Goal: Information Seeking & Learning: Check status

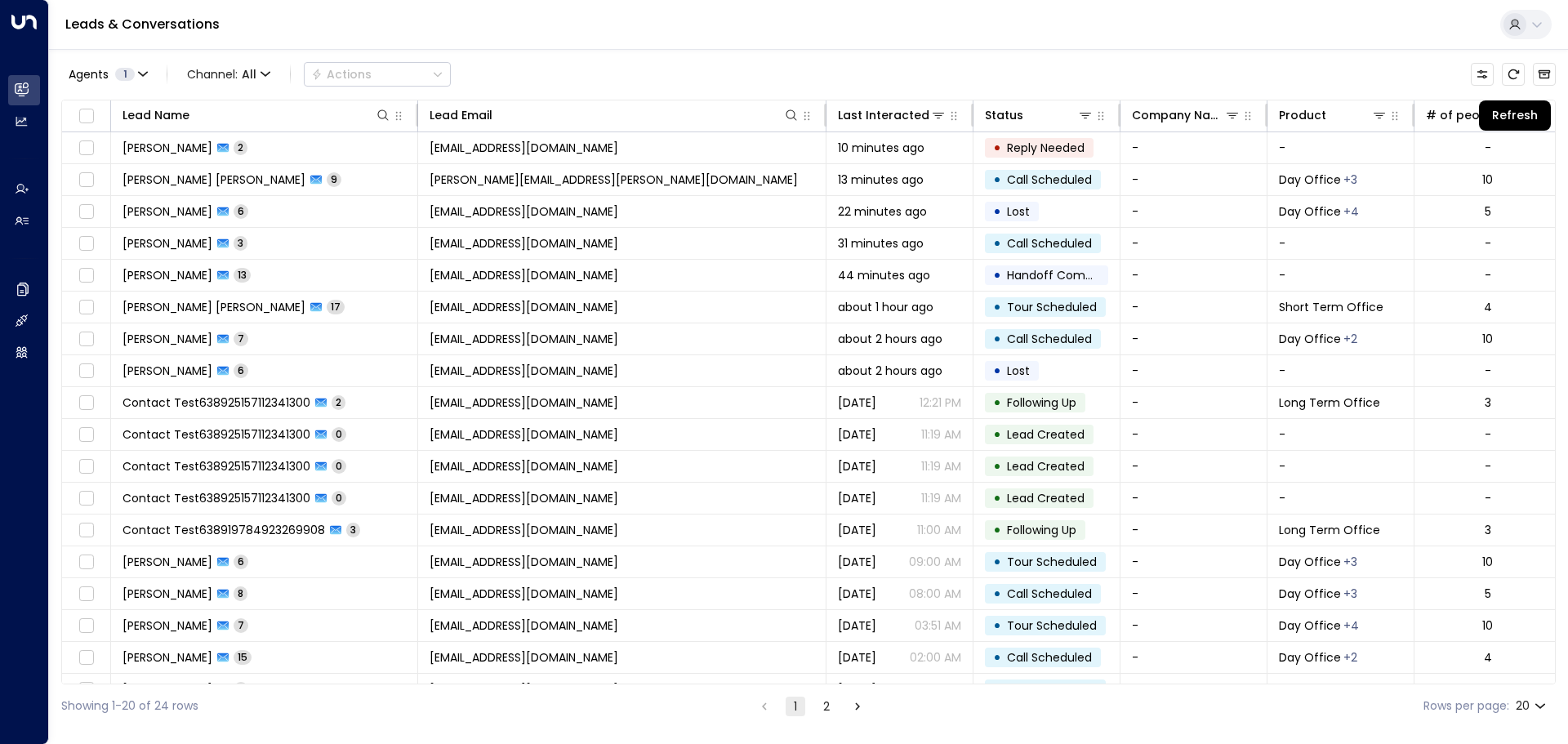
click at [1515, 80] on icon "Refresh" at bounding box center [1513, 74] width 13 height 13
click at [1512, 66] on button "Refresh" at bounding box center [1513, 74] width 22 height 22
click at [1506, 72] on button "Refresh" at bounding box center [1513, 74] width 22 height 22
click at [1513, 77] on icon "Refresh" at bounding box center [1513, 74] width 13 height 13
click at [1516, 80] on icon "Refresh" at bounding box center [1513, 74] width 13 height 13
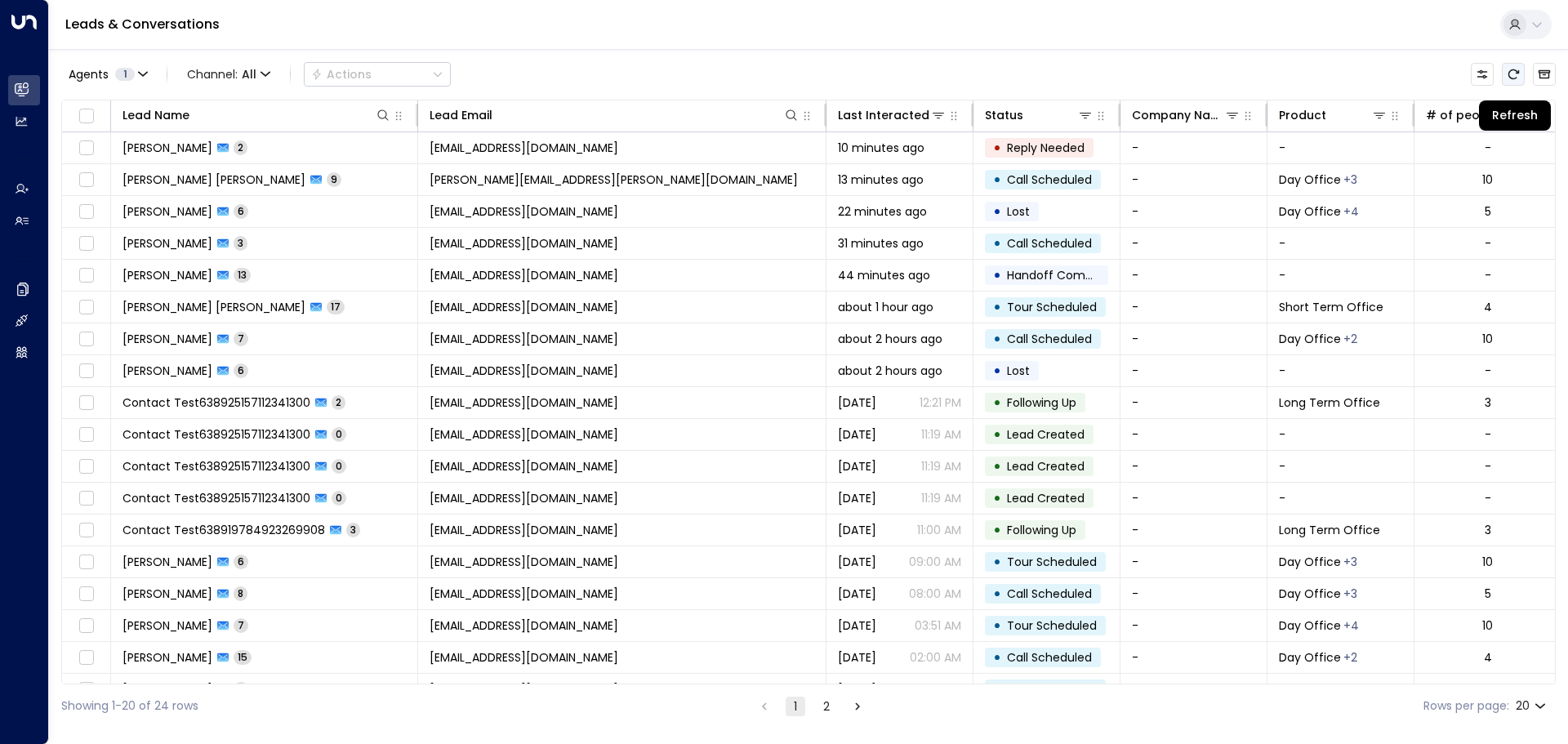
click at [1511, 74] on icon "Refresh" at bounding box center [1513, 74] width 13 height 13
click at [1515, 84] on button "Refresh" at bounding box center [1513, 74] width 22 height 22
click at [1510, 74] on icon "Refresh" at bounding box center [1513, 74] width 13 height 13
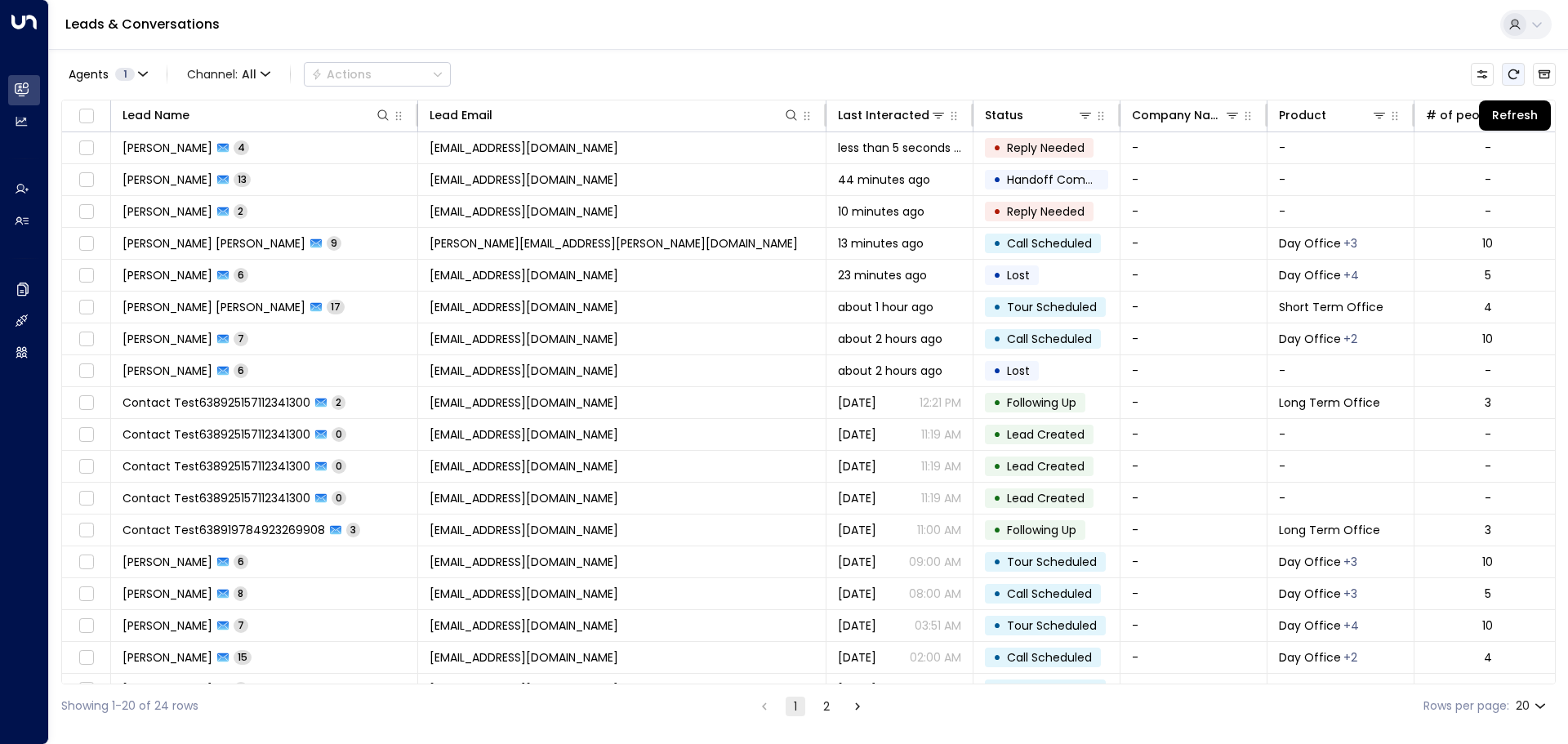
click at [1506, 78] on icon "Refresh" at bounding box center [1513, 74] width 13 height 13
click at [1508, 72] on icon "Refresh" at bounding box center [1513, 74] width 13 height 13
click at [1506, 73] on icon "Refresh" at bounding box center [1513, 74] width 13 height 13
click at [1520, 74] on button "Refresh" at bounding box center [1513, 74] width 22 height 22
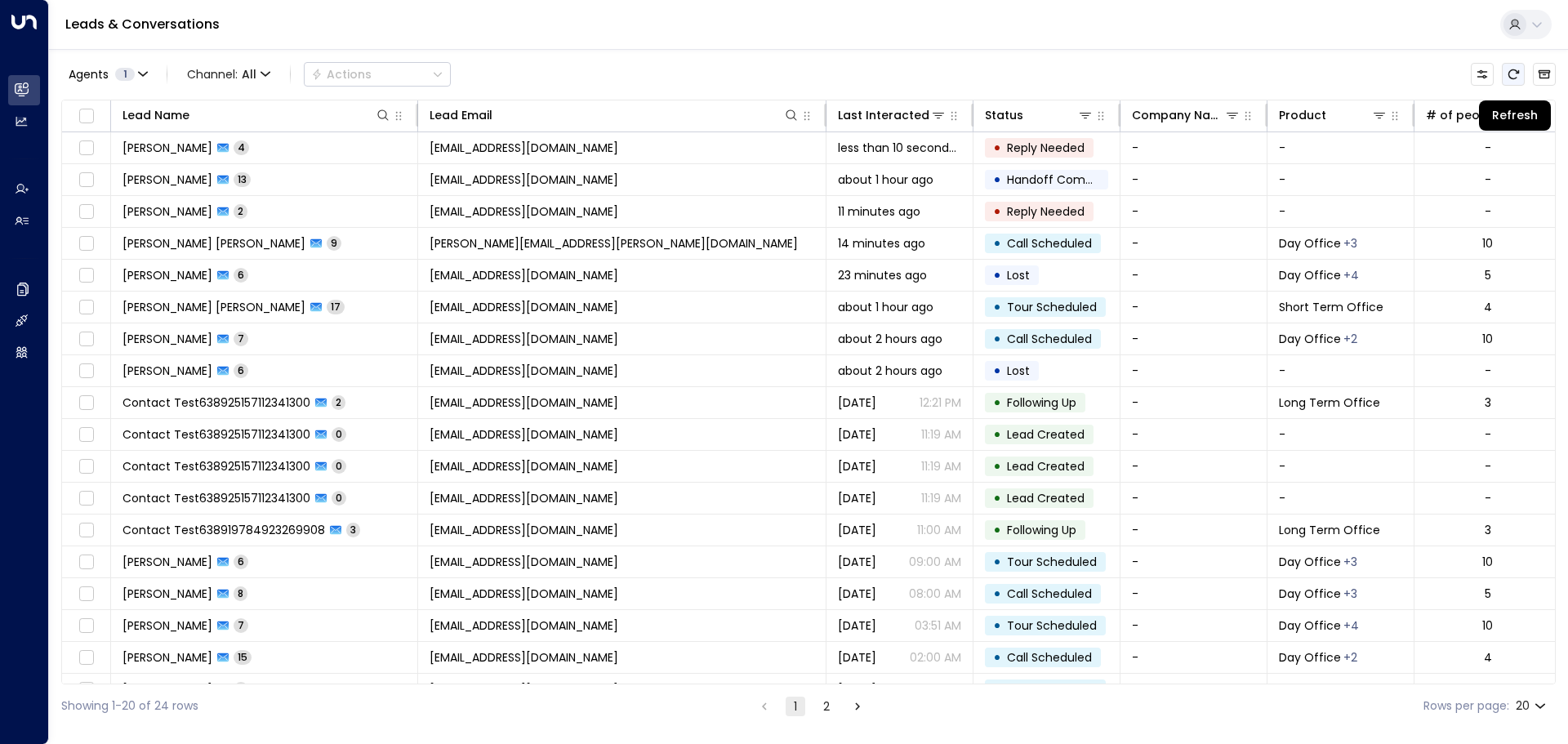
click at [1516, 71] on icon "Refresh" at bounding box center [1513, 74] width 10 height 9
click at [1513, 72] on icon "Refresh" at bounding box center [1513, 74] width 13 height 13
click at [1515, 72] on icon "Refresh" at bounding box center [1513, 74] width 13 height 13
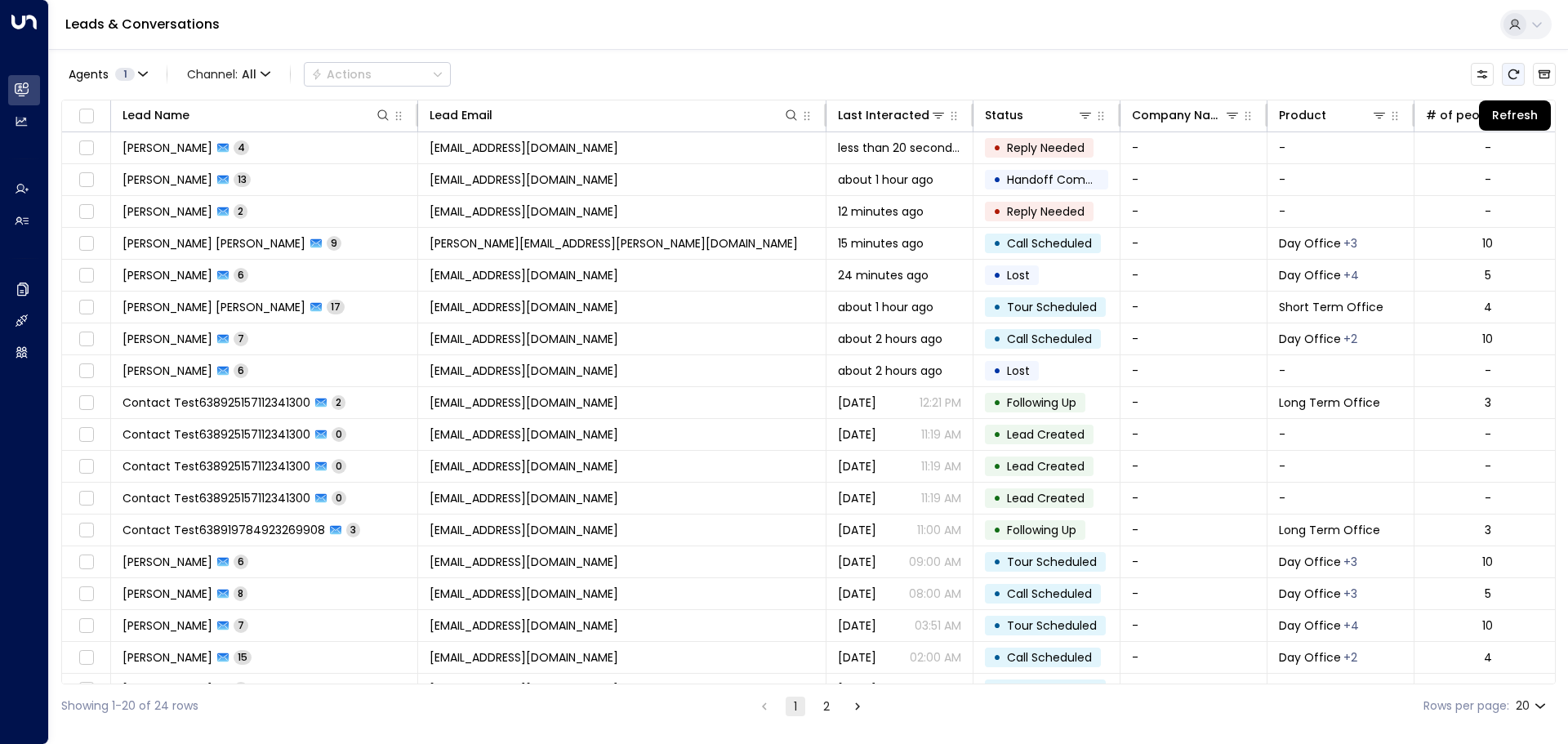
click at [1513, 74] on icon "Refresh" at bounding box center [1513, 74] width 13 height 13
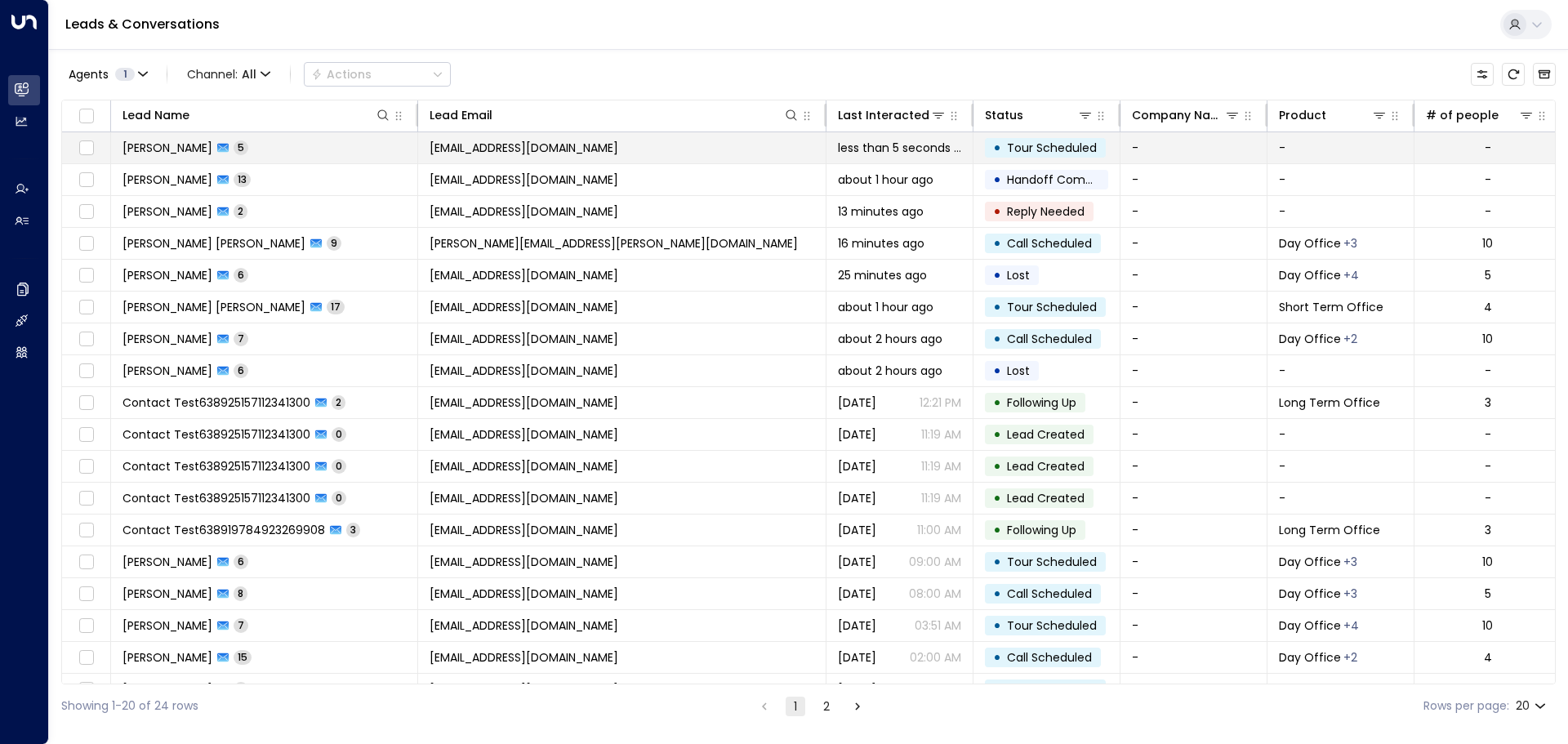
click at [450, 149] on span "[EMAIL_ADDRESS][DOMAIN_NAME]" at bounding box center [524, 147] width 189 height 16
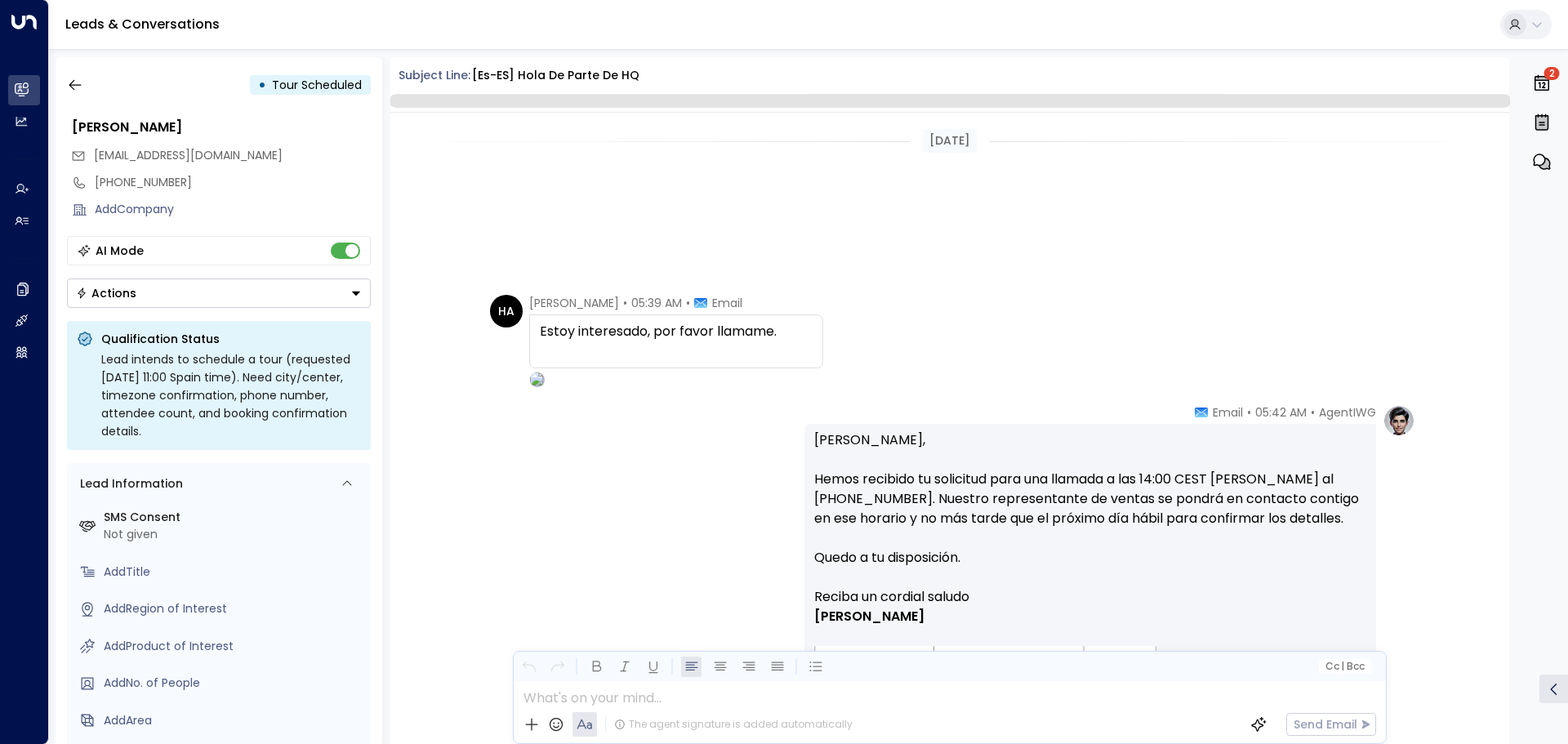
scroll to position [607, 0]
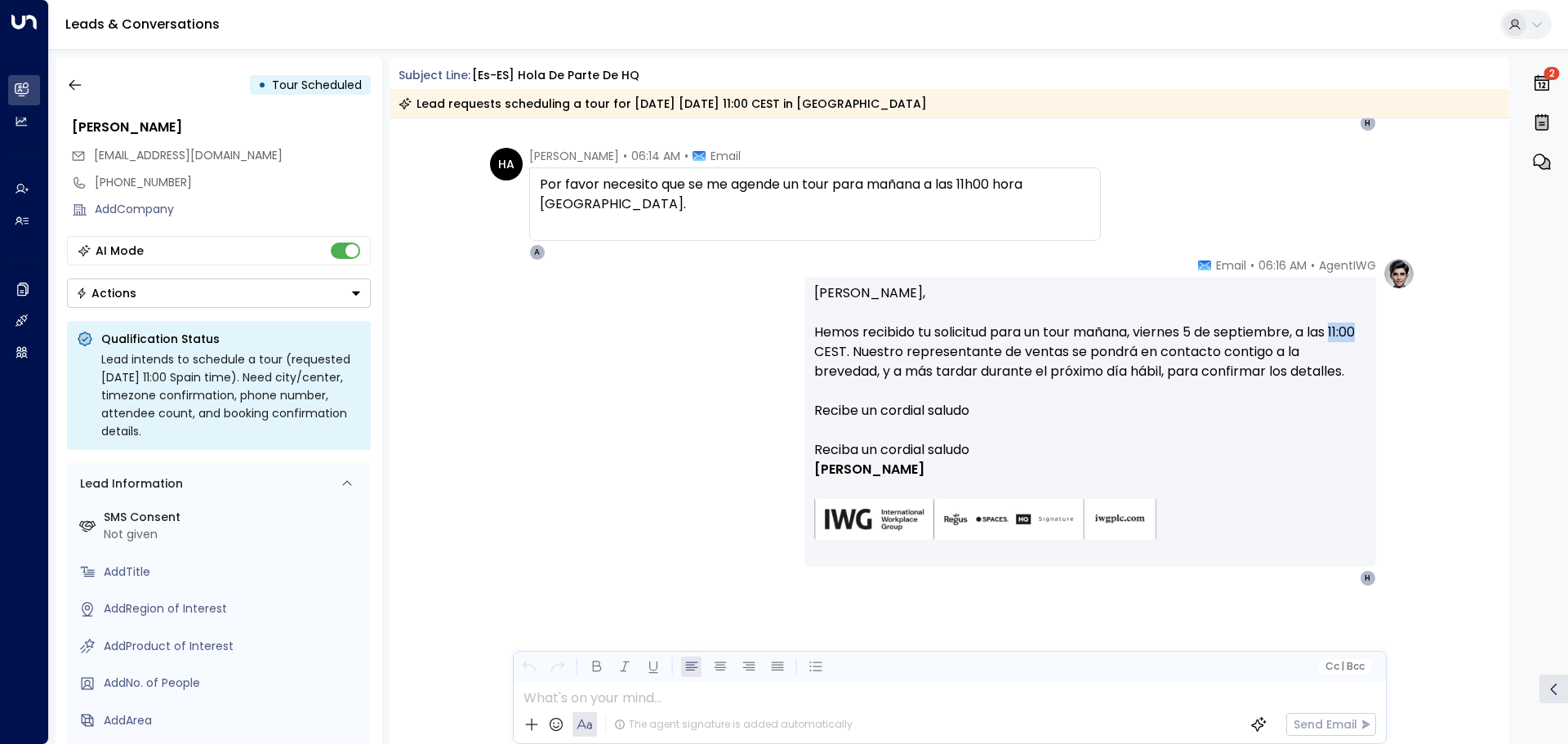
drag, startPoint x: 811, startPoint y: 350, endPoint x: 841, endPoint y: 351, distance: 30.0
click at [841, 351] on p "[PERSON_NAME], Hemos recibido tu solicitud para un tour mañana, viernes 5 de se…" at bounding box center [1091, 361] width 552 height 156
click at [832, 346] on p "[PERSON_NAME], Hemos recibido tu solicitud para un tour mañana, viernes 5 de se…" at bounding box center [1091, 361] width 552 height 156
click at [78, 92] on icon "button" at bounding box center [75, 84] width 16 height 16
